Goal: Transaction & Acquisition: Purchase product/service

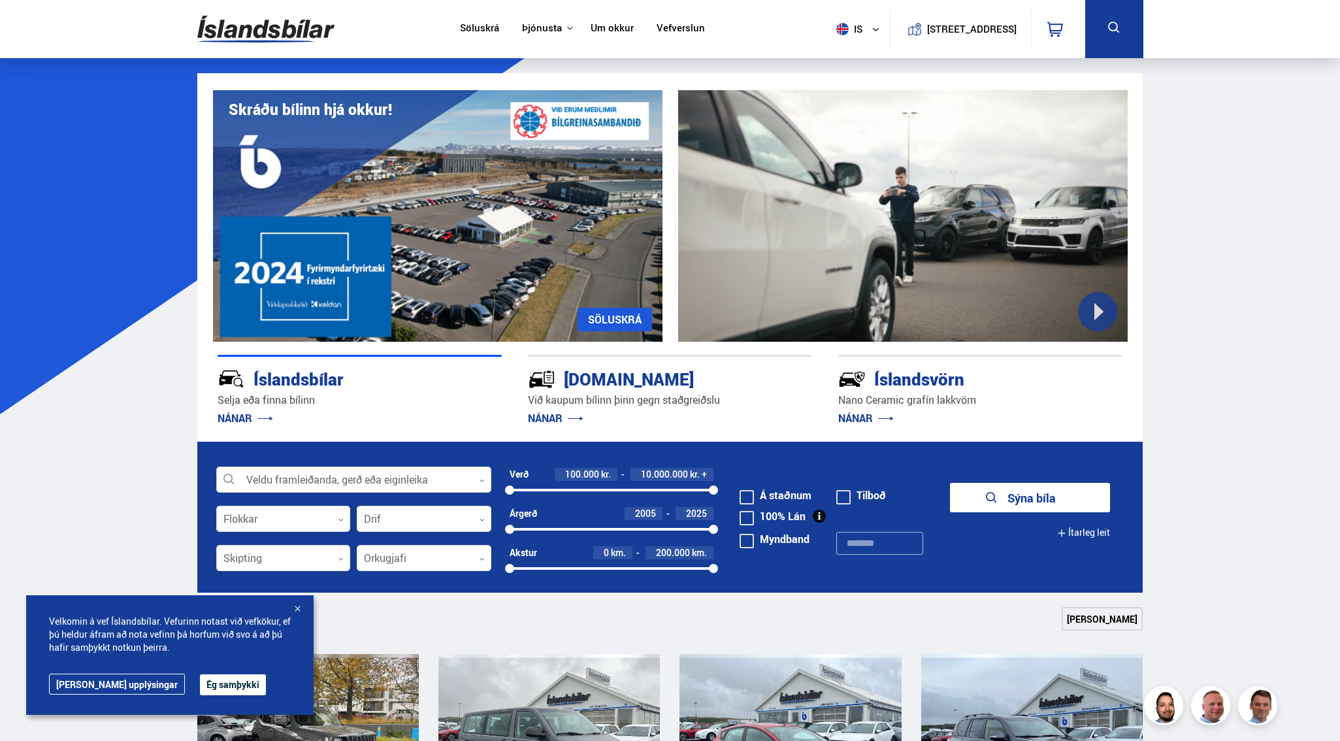
click at [347, 479] on div at bounding box center [353, 480] width 275 height 26
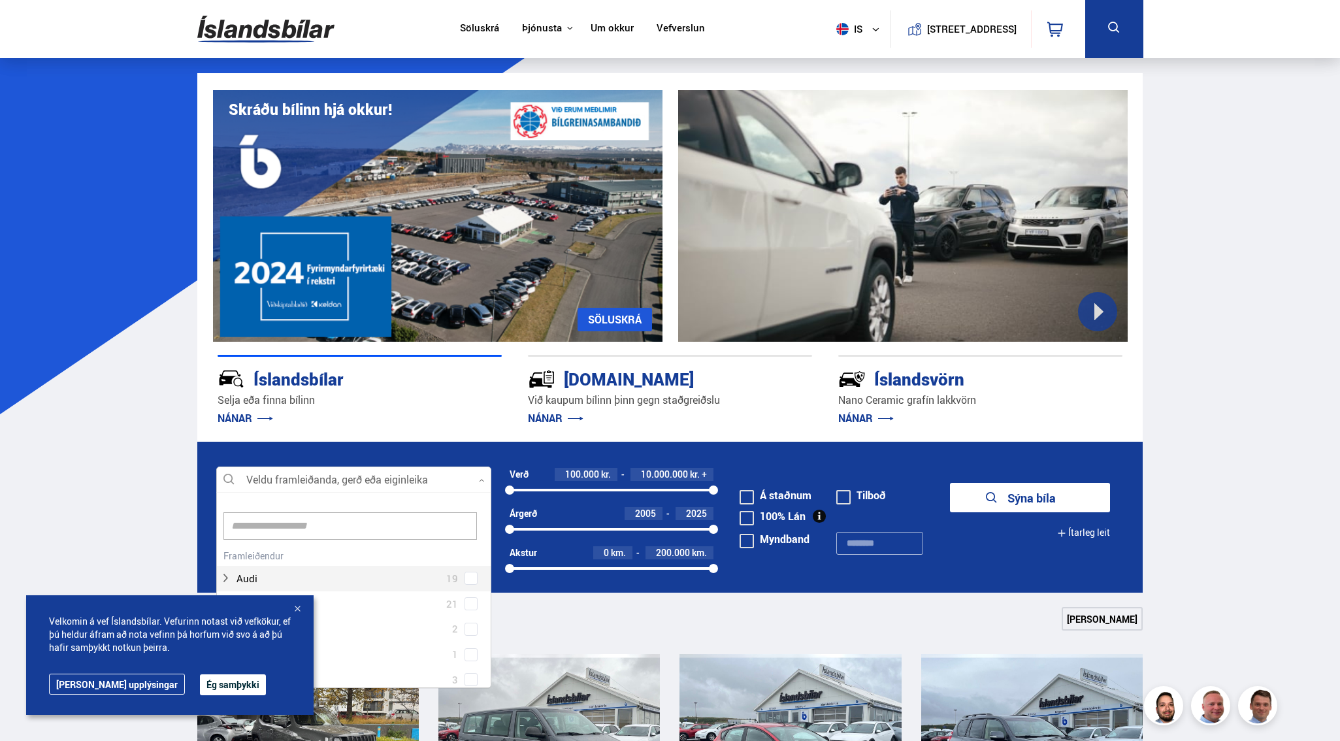
scroll to position [195, 270]
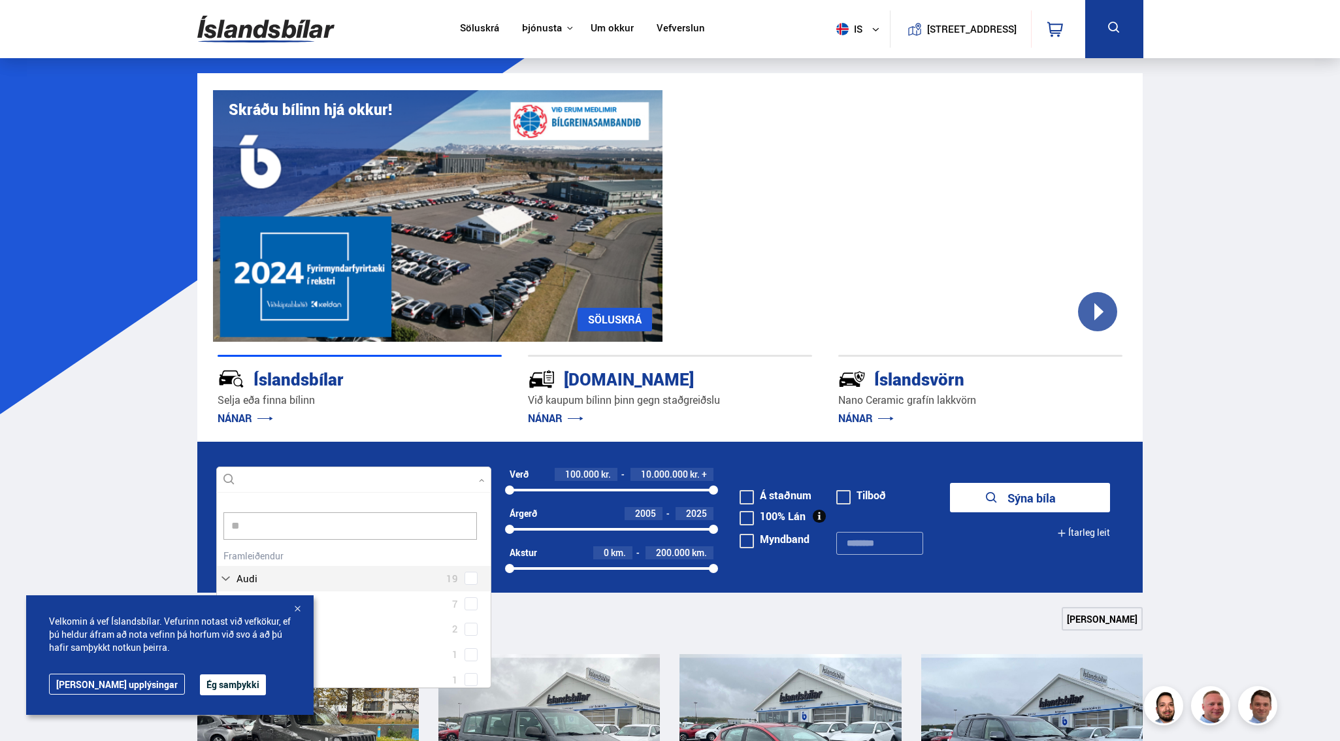
type input "*"
type input "*****"
click at [471, 678] on div "Tesla Model 3 12 Tesla Model S 1 Tesla Model X 5 Tesla Model Y 8" at bounding box center [354, 641] width 274 height 101
click at [998, 500] on button "Sýna 8 bíla" at bounding box center [1030, 497] width 160 height 29
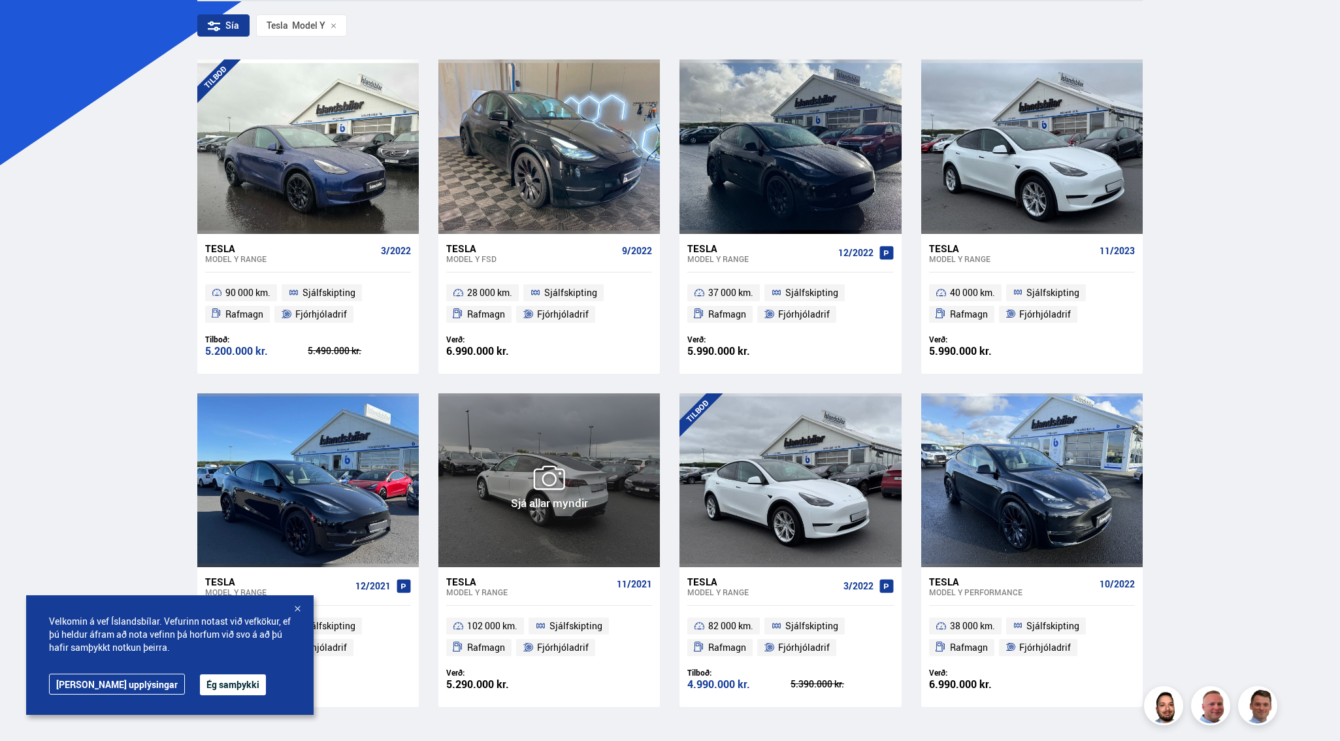
scroll to position [263, 0]
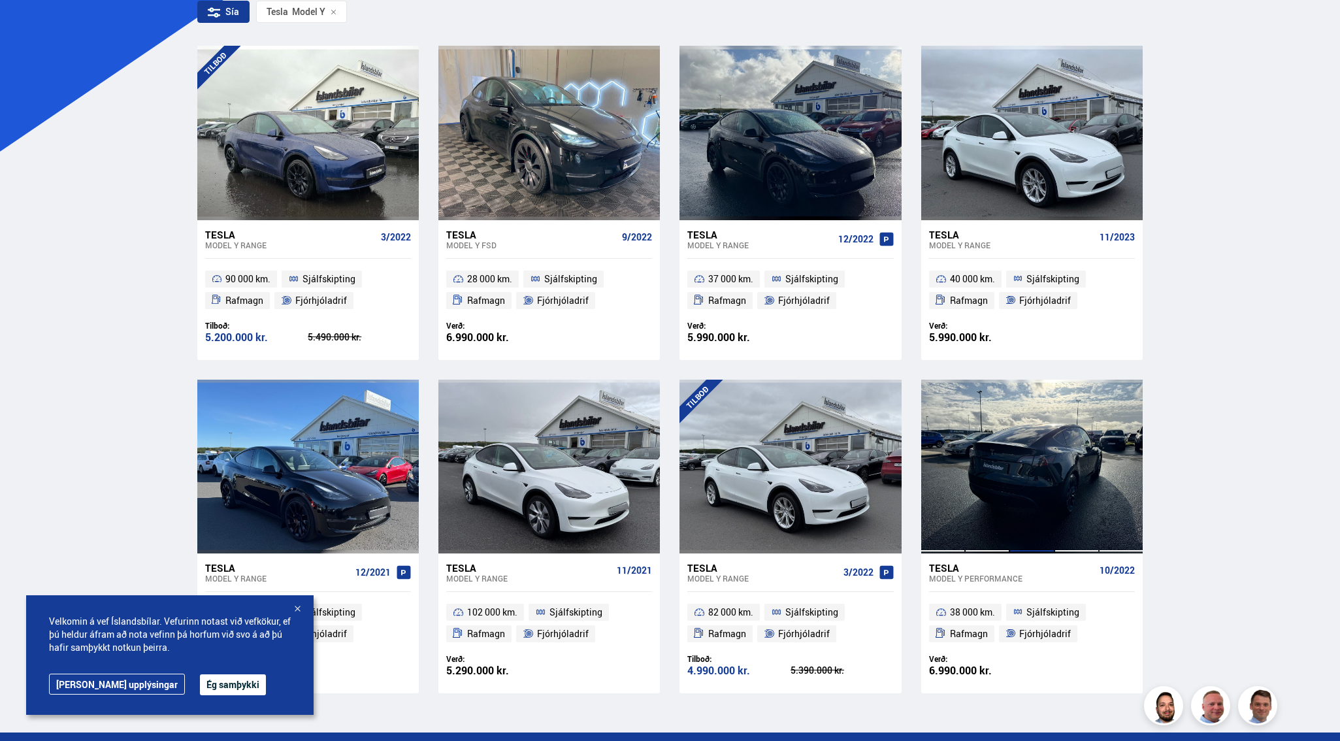
click at [1031, 476] on div at bounding box center [1031, 466] width 44 height 174
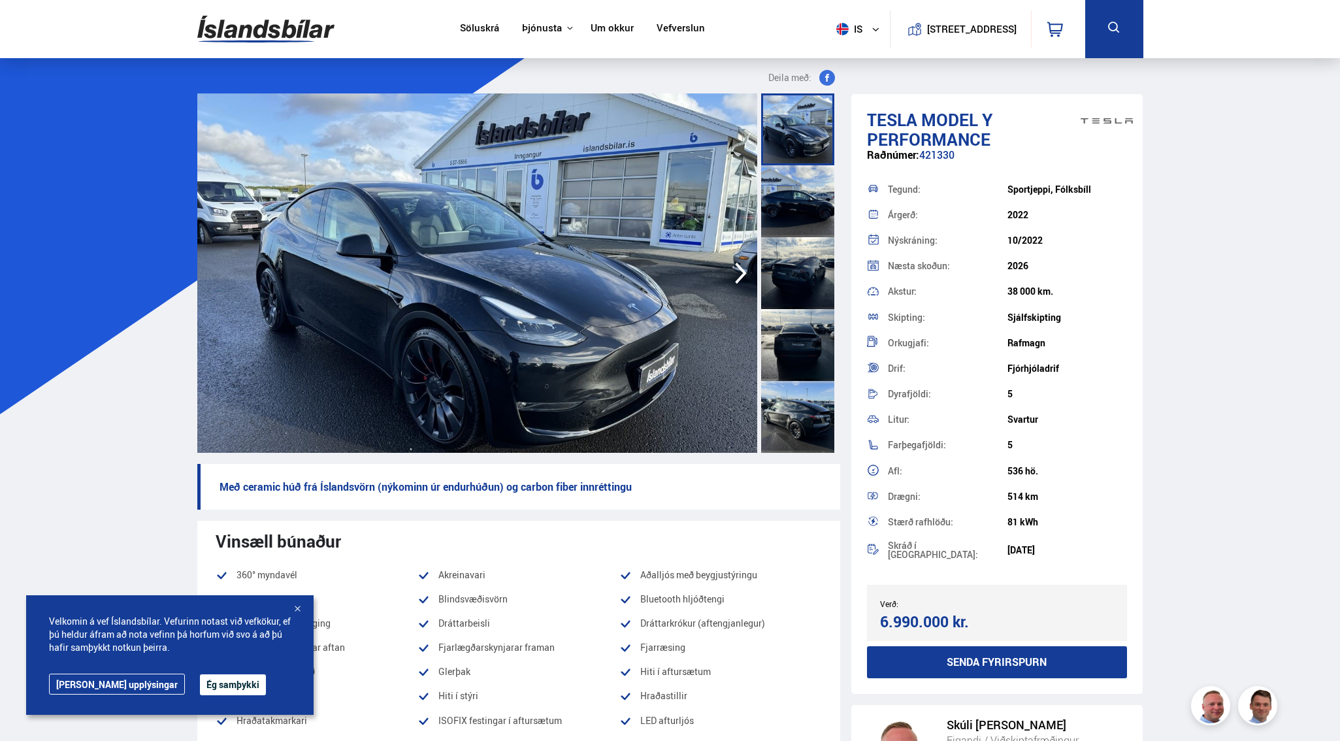
click at [540, 281] on img at bounding box center [477, 272] width 560 height 359
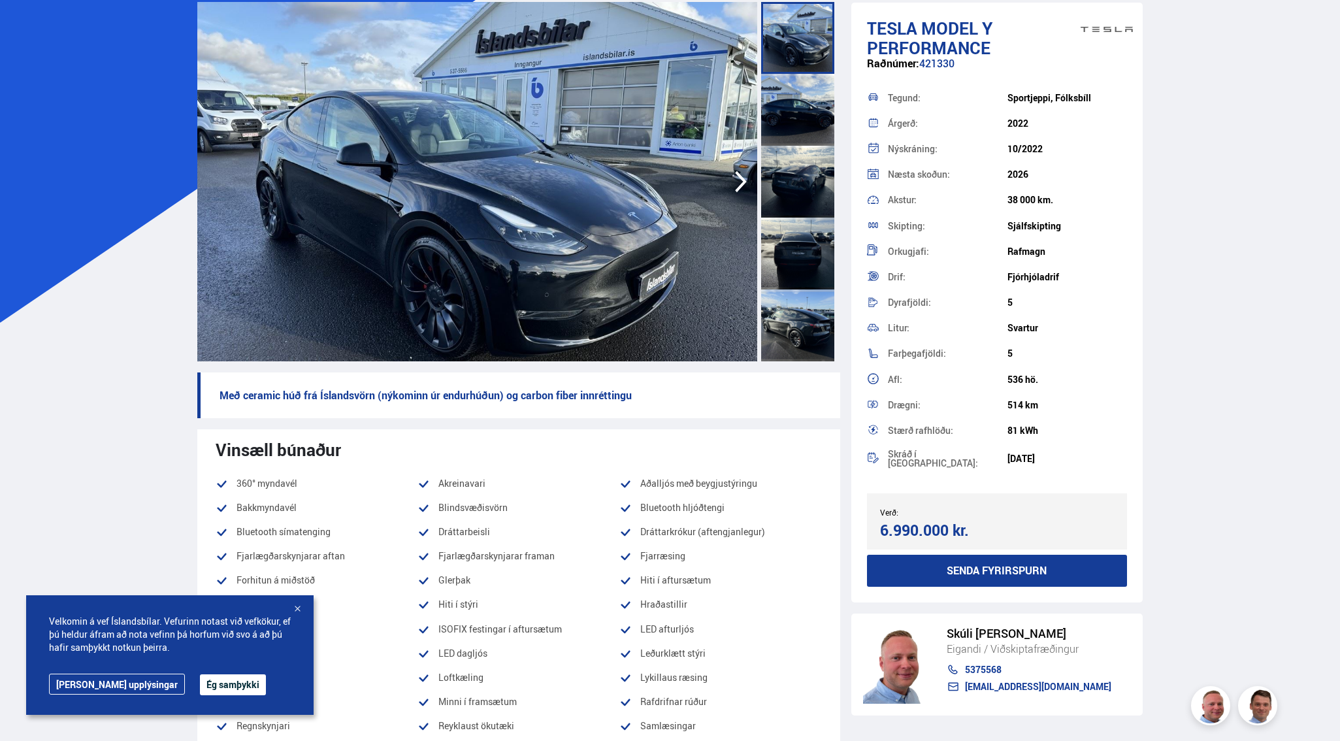
scroll to position [144, 0]
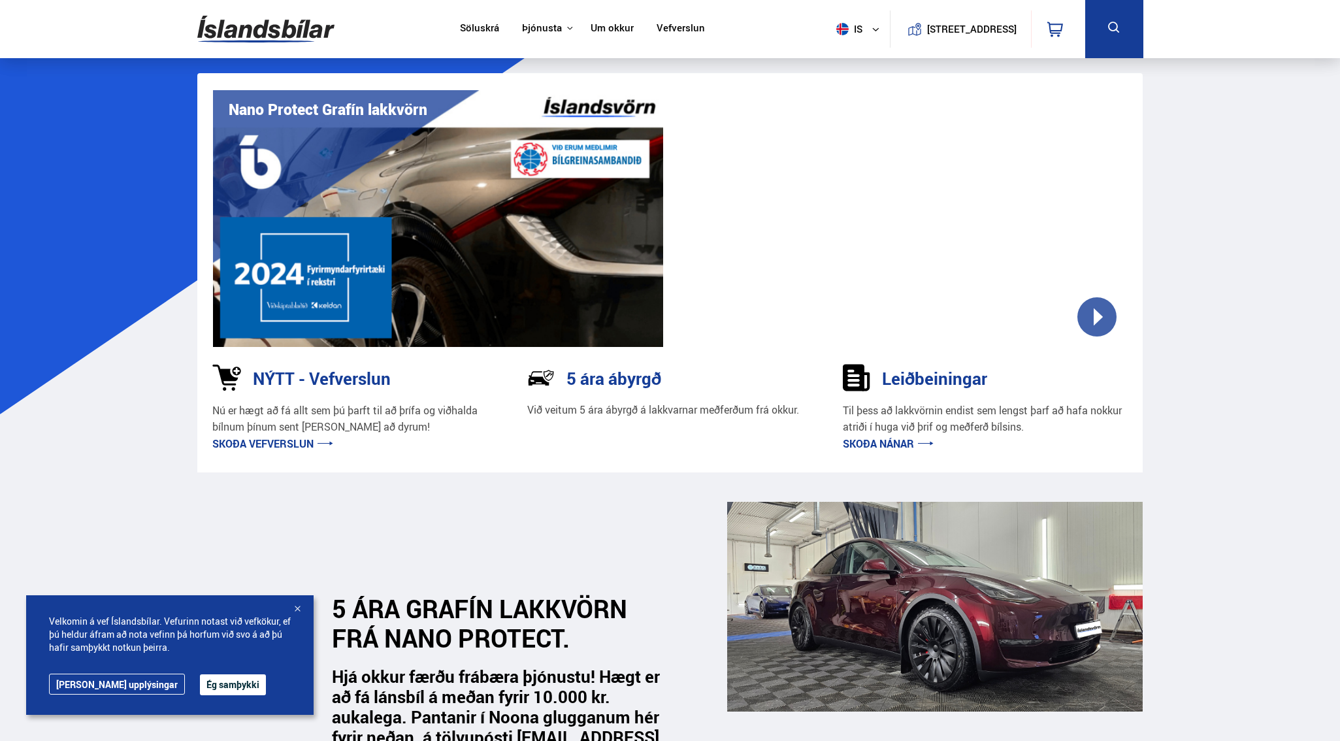
click at [488, 29] on link "Söluskrá" at bounding box center [479, 29] width 39 height 14
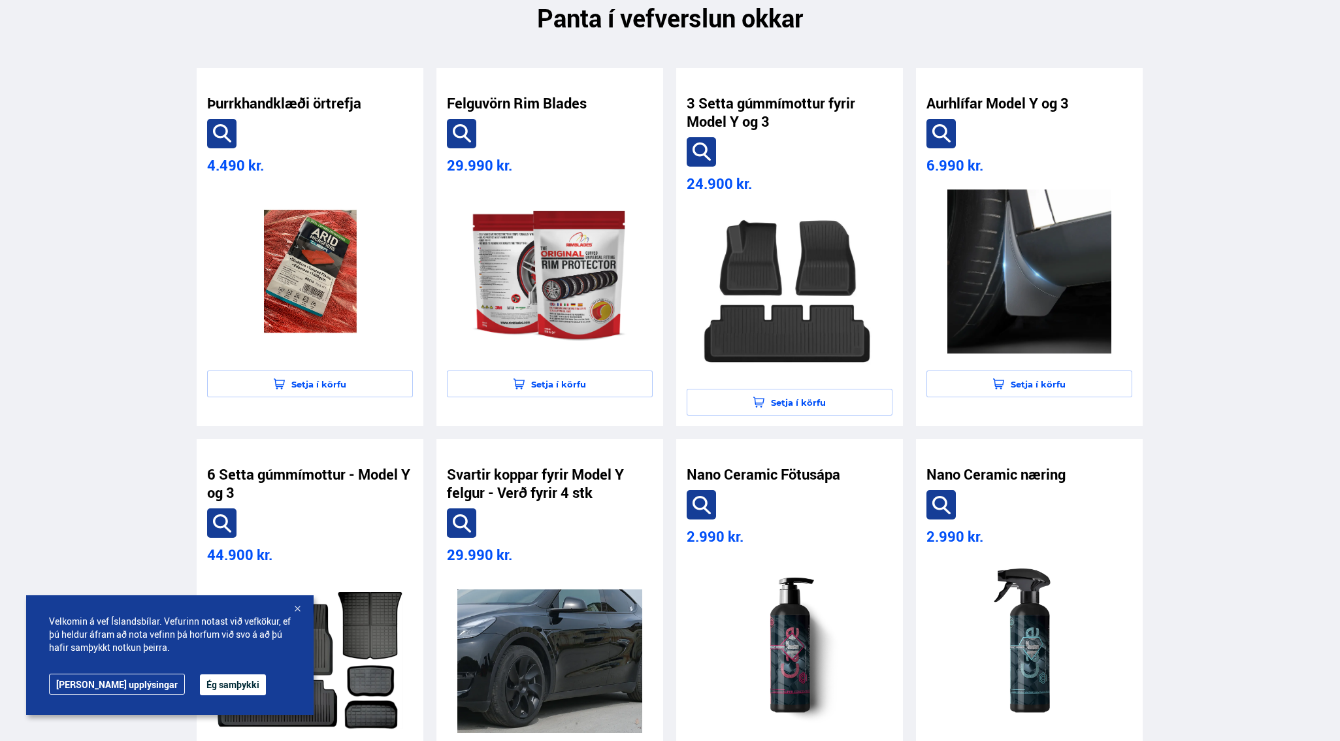
scroll to position [2551, 0]
